Goal: Task Accomplishment & Management: Manage account settings

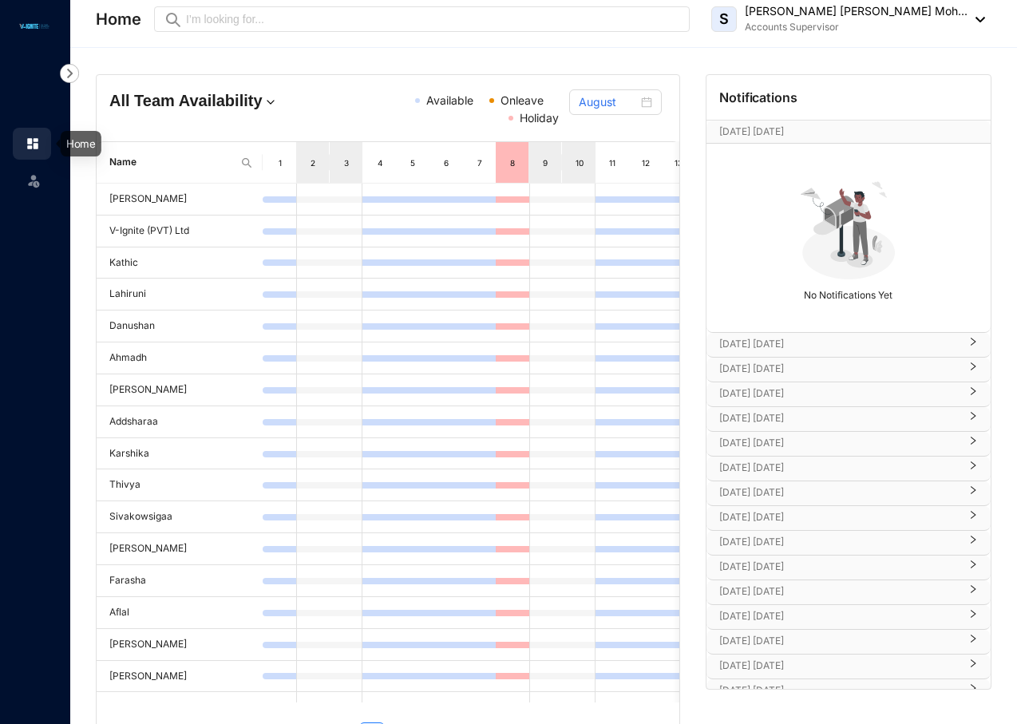
click at [26, 145] on link at bounding box center [46, 144] width 40 height 16
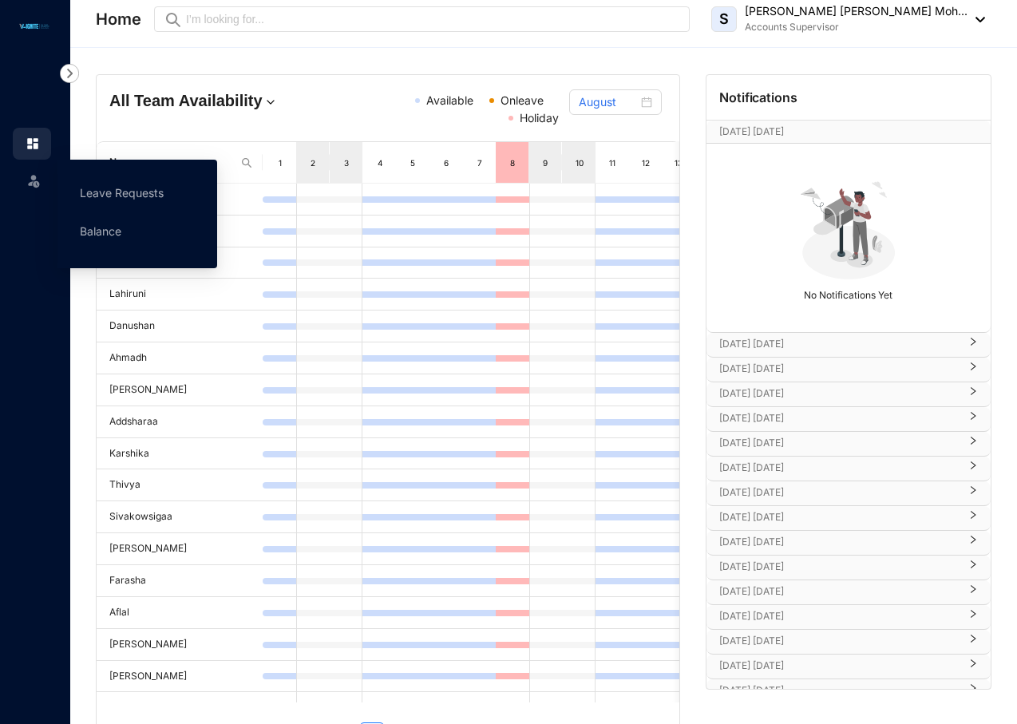
click at [32, 180] on img at bounding box center [34, 180] width 16 height 16
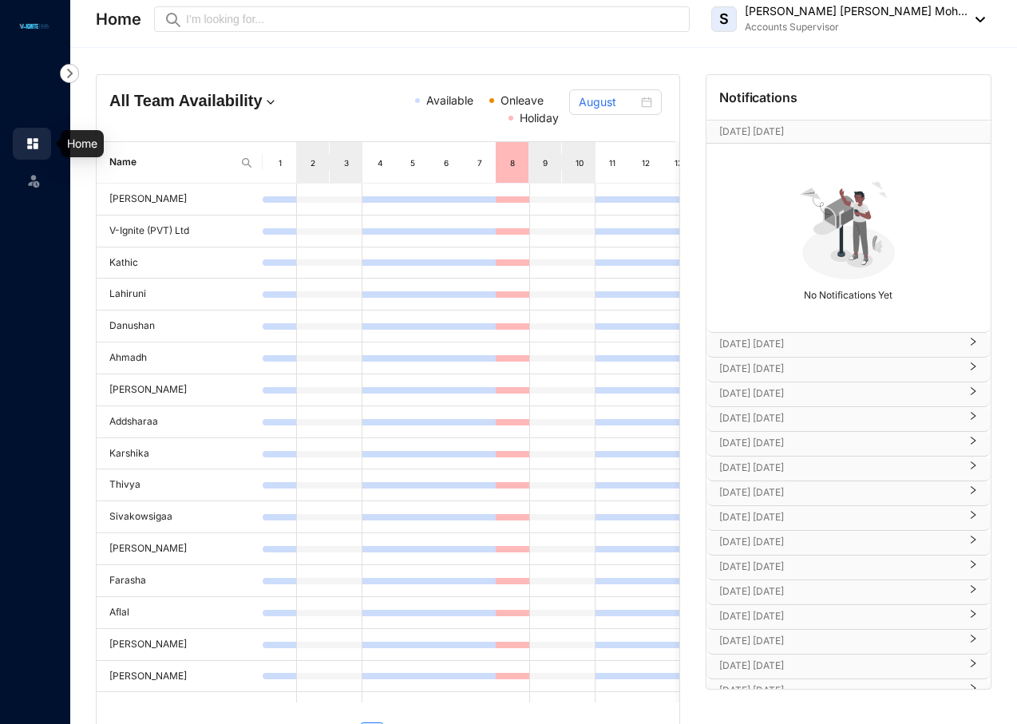
click at [38, 141] on img at bounding box center [33, 144] width 14 height 14
click at [36, 178] on img at bounding box center [34, 180] width 16 height 16
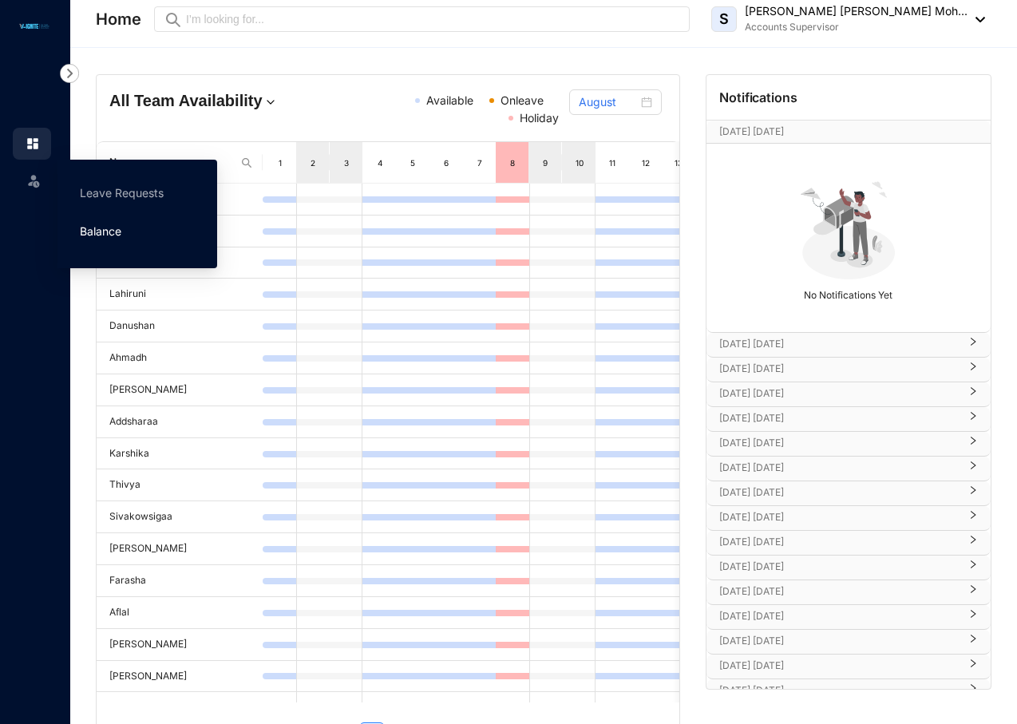
click at [100, 237] on link "Balance" at bounding box center [101, 231] width 42 height 14
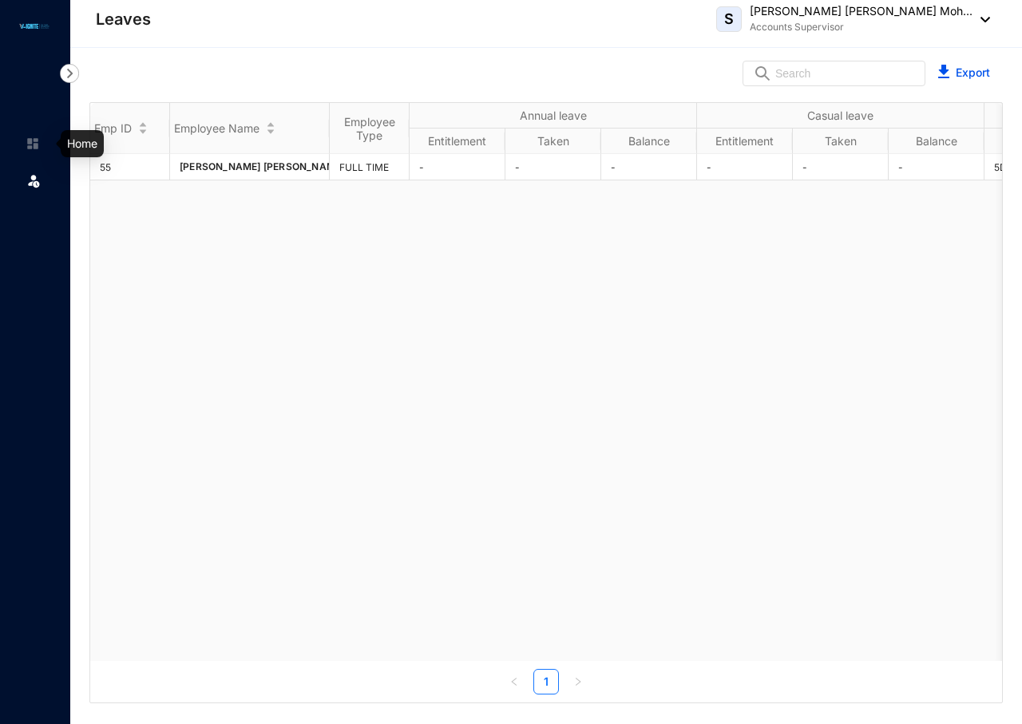
click at [26, 141] on link at bounding box center [46, 144] width 40 height 16
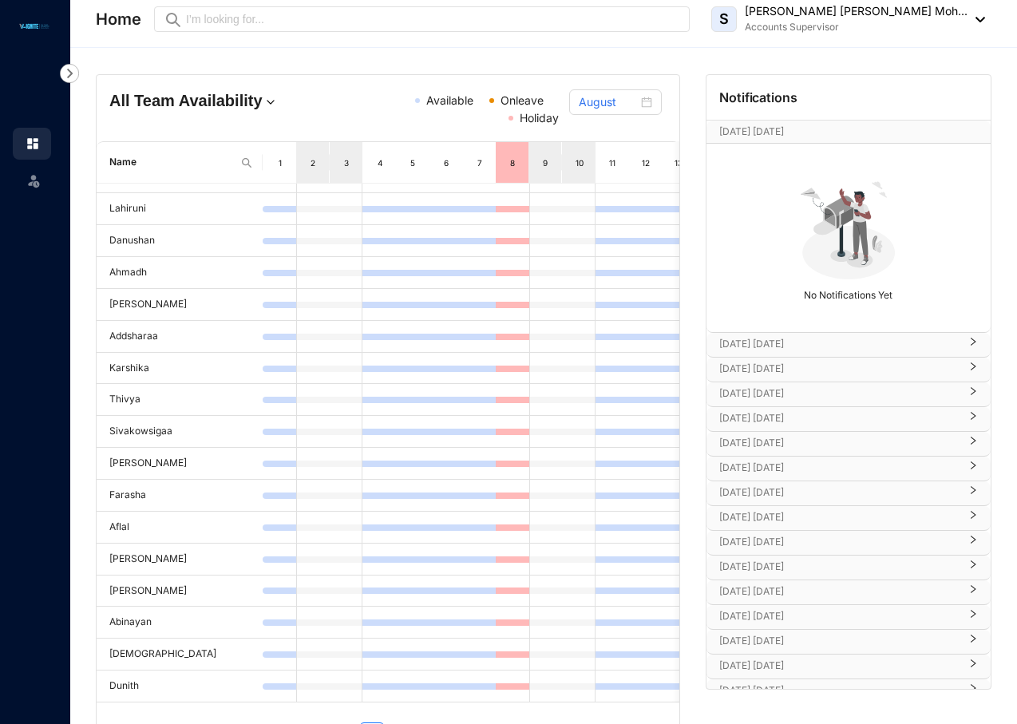
click at [977, 18] on img at bounding box center [977, 20] width 18 height 6
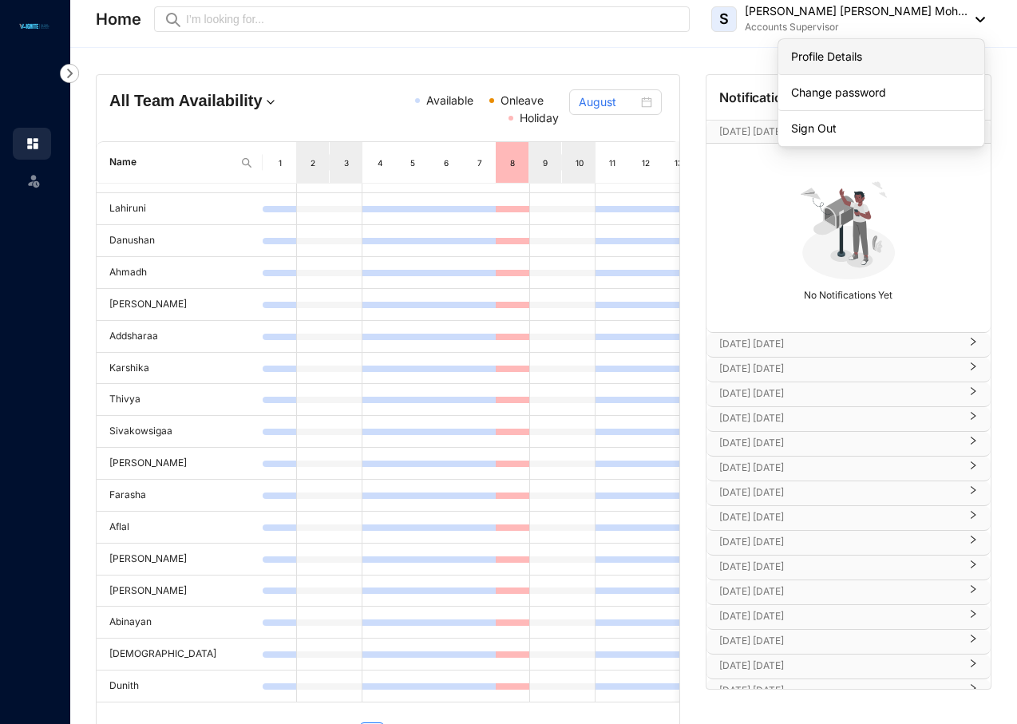
click at [820, 54] on link "Profile Details" at bounding box center [881, 57] width 180 height 16
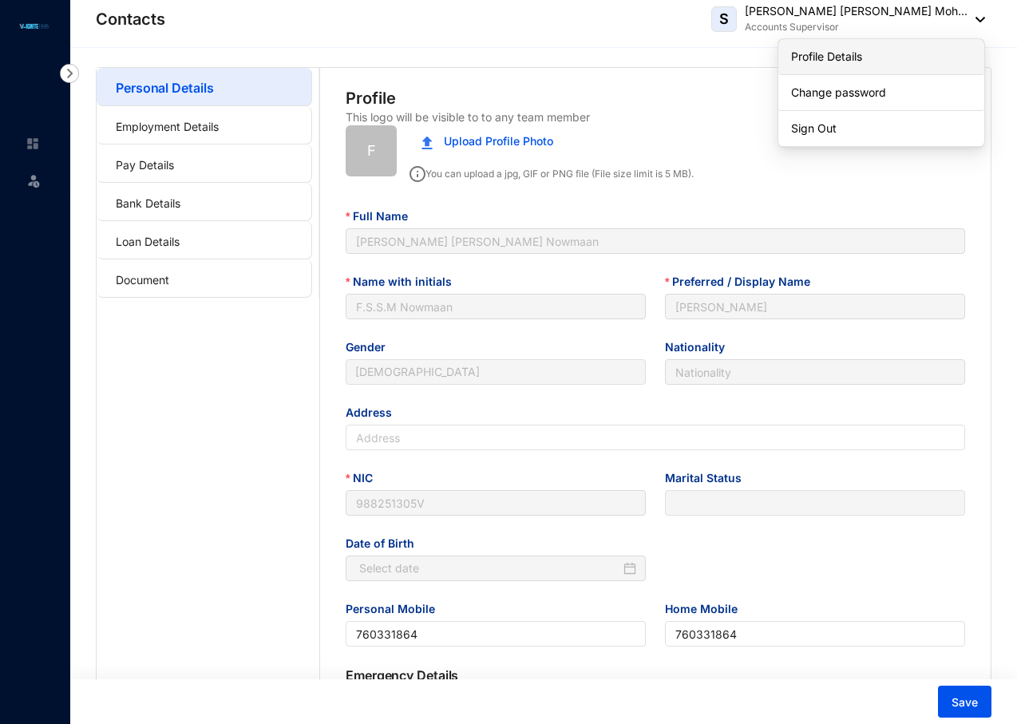
type input "[DATE]"
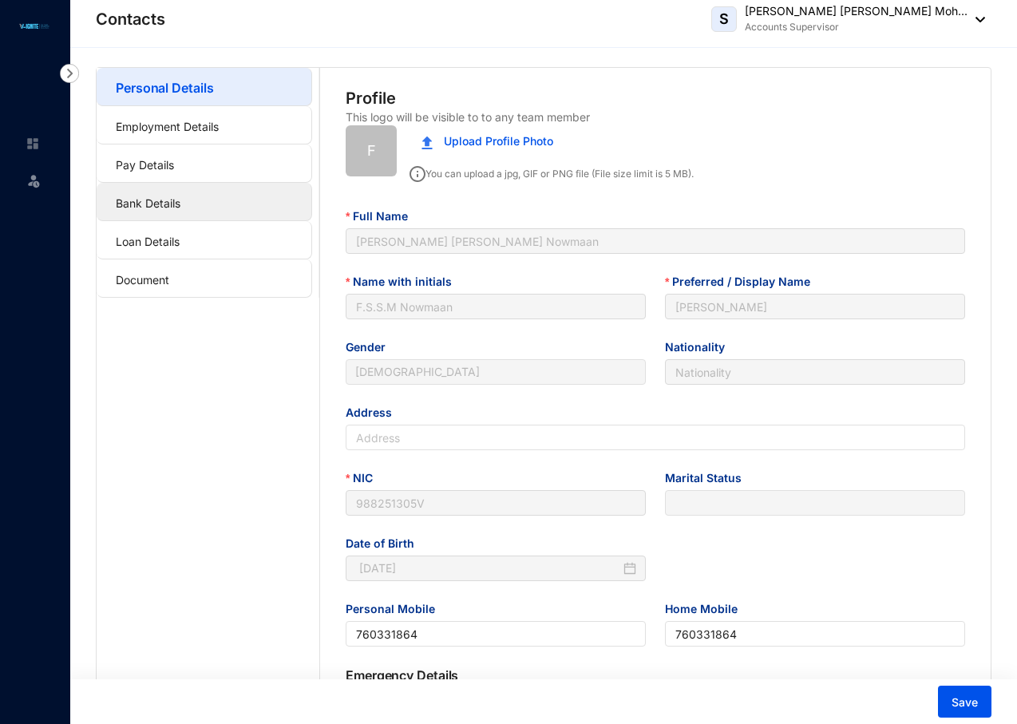
click at [160, 205] on link "Bank Details" at bounding box center [148, 203] width 65 height 14
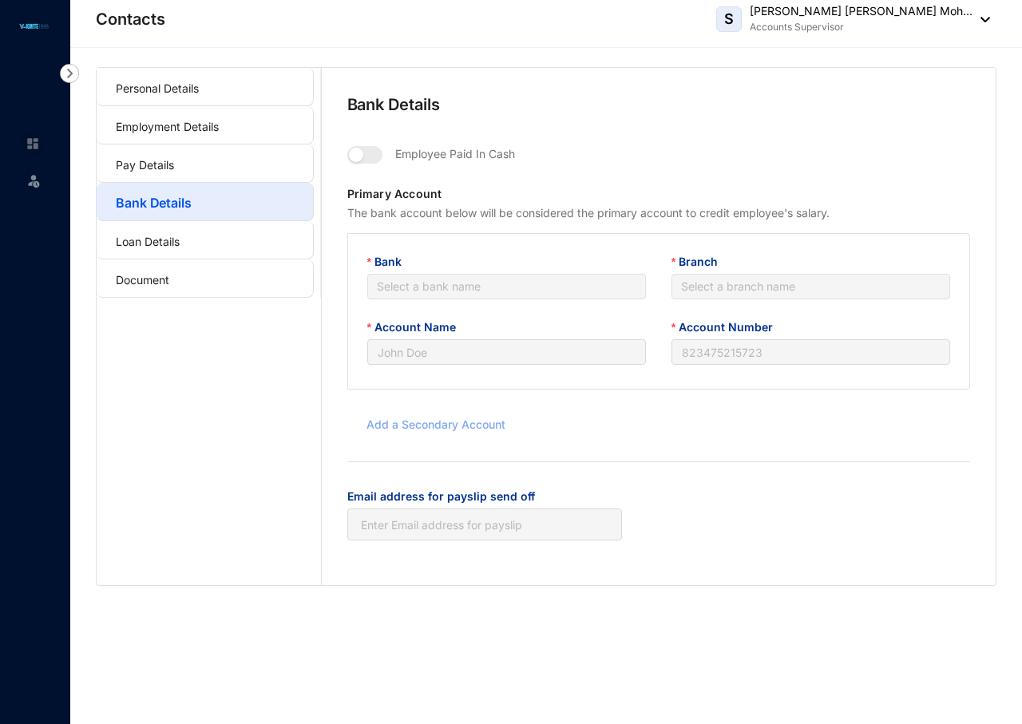
type input "[PERSON_NAME]"
type input "119252549770"
type input "[PERSON_NAME][EMAIL_ADDRESS][DOMAIN_NAME]"
click at [168, 164] on link "Pay Details" at bounding box center [145, 165] width 58 height 14
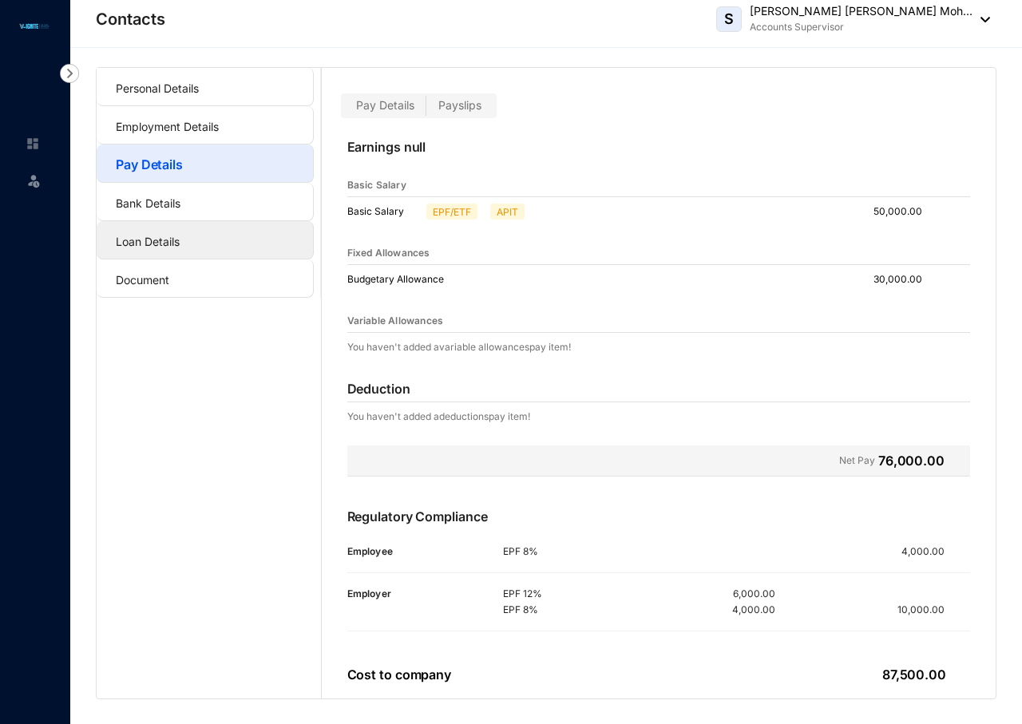
click at [158, 236] on link "Loan Details" at bounding box center [148, 242] width 64 height 14
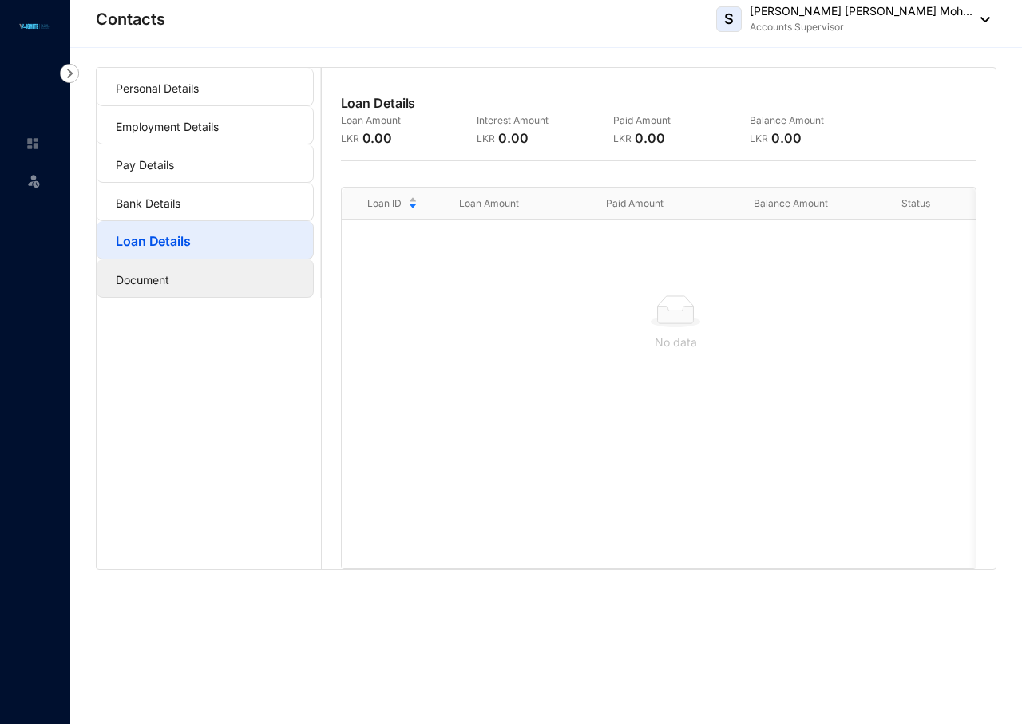
click at [146, 273] on link "Document" at bounding box center [143, 280] width 54 height 14
